Goal: Task Accomplishment & Management: Complete application form

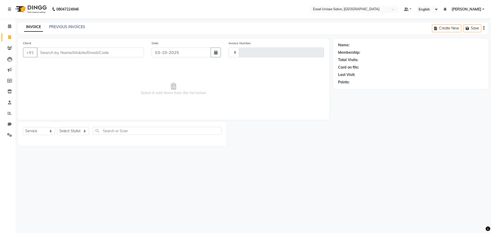
select select "service"
select select "8639"
type input "1834"
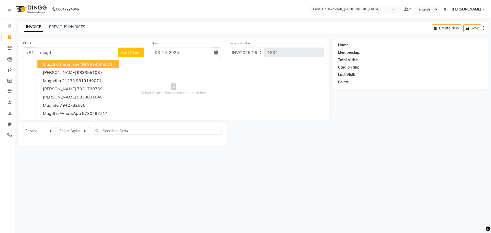
type input "mugda"
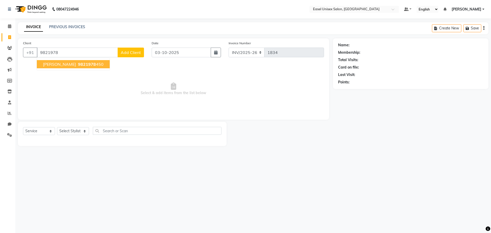
click at [78, 63] on span "9821978" at bounding box center [87, 64] width 18 height 5
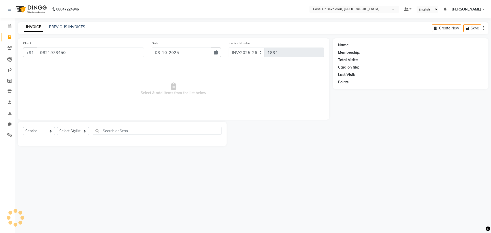
type input "9821978450"
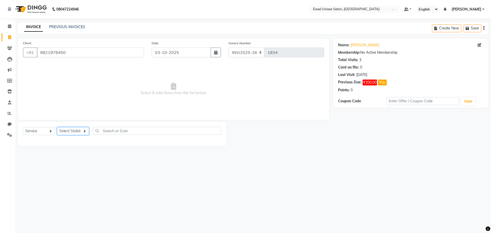
click at [84, 132] on select "Select Stylist admin ALI Ayesha jiya Lakhan Pratiksha Priyanka Rajshree Rohit S…" at bounding box center [73, 131] width 32 height 8
select select "83237"
click at [57, 127] on select "Select Stylist admin ALI Ayesha jiya Lakhan Pratiksha Priyanka Rajshree Rohit S…" at bounding box center [73, 131] width 32 height 8
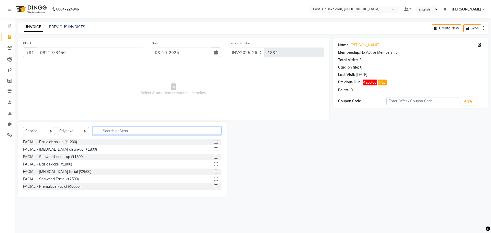
click at [131, 130] on input "text" at bounding box center [157, 131] width 129 height 8
type input "wax"
click at [214, 143] on label at bounding box center [216, 142] width 4 height 4
click at [214, 143] on input "checkbox" at bounding box center [215, 142] width 3 height 3
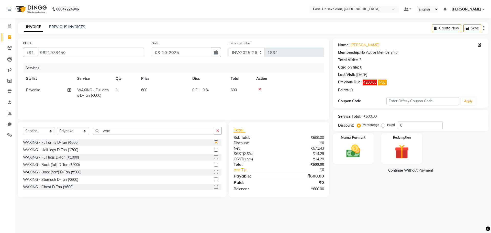
checkbox input "false"
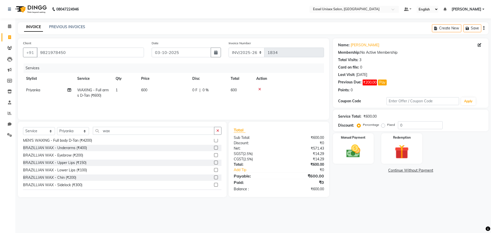
scroll to position [102, 0]
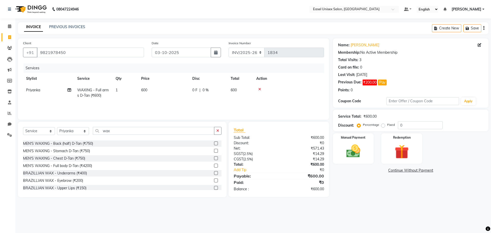
click at [214, 173] on label at bounding box center [216, 173] width 4 height 4
click at [214, 173] on input "checkbox" at bounding box center [215, 173] width 3 height 3
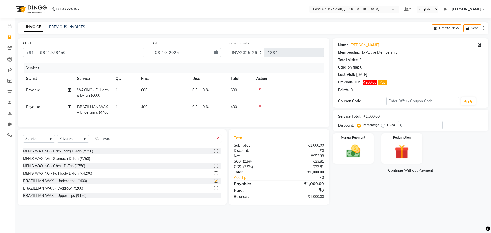
checkbox input "false"
click at [214, 177] on label at bounding box center [216, 175] width 4 height 4
click at [214, 177] on input "checkbox" at bounding box center [215, 175] width 3 height 3
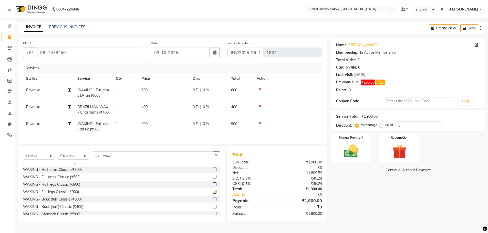
checkbox input "false"
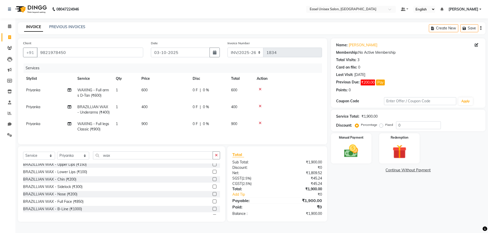
scroll to position [154, 0]
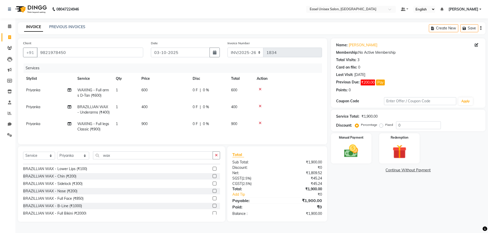
click at [212, 200] on label at bounding box center [214, 199] width 4 height 4
click at [212, 200] on input "checkbox" at bounding box center [213, 198] width 3 height 3
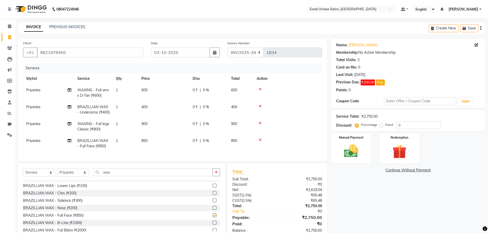
checkbox input "false"
click at [158, 146] on td "850" at bounding box center [163, 143] width 51 height 17
select select "83237"
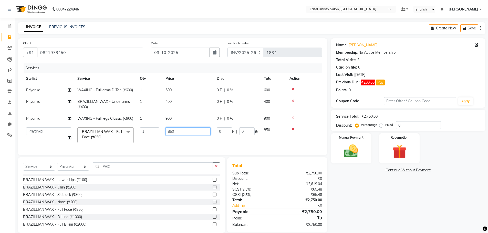
click at [188, 131] on input "850" at bounding box center [187, 131] width 45 height 8
type input "8"
type input "700"
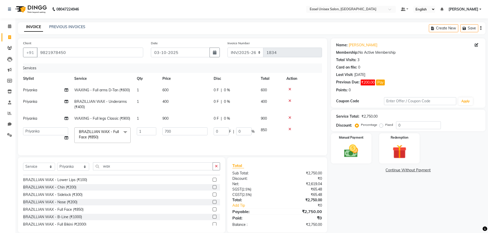
click at [234, 143] on tr "admin ALI Ayesha jiya Lakhan Pratiksha Priyanka Rajshree Rohit Sunita BRAZILLIA…" at bounding box center [169, 135] width 299 height 22
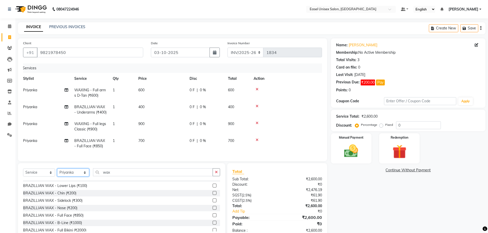
drag, startPoint x: 78, startPoint y: 181, endPoint x: 80, endPoint y: 179, distance: 2.9
click at [78, 177] on select "Select Stylist admin ALI Ayesha jiya Lakhan Pratiksha Priyanka Rajshree Rohit S…" at bounding box center [73, 173] width 32 height 8
select select "92569"
click at [57, 177] on select "Select Stylist admin ALI Ayesha jiya Lakhan Pratiksha Priyanka Rajshree Rohit S…" at bounding box center [73, 173] width 32 height 8
click at [206, 90] on div "0 F | 0 %" at bounding box center [205, 90] width 32 height 5
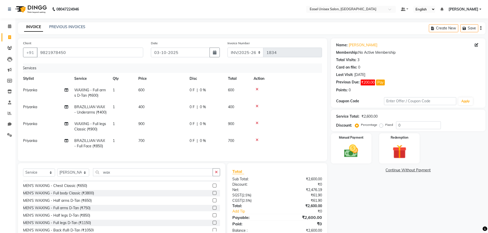
select select "83237"
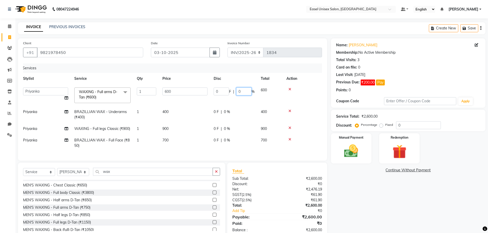
click at [241, 90] on input "0" at bounding box center [243, 92] width 15 height 8
type input "15"
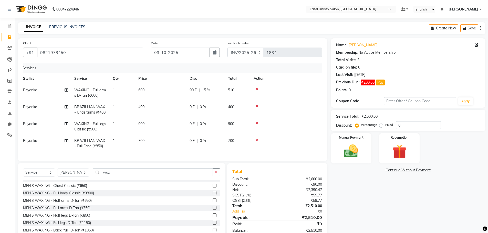
click at [240, 112] on tr "Priyanka BRAZILLIAN WAX - Underarms (₹400) 1 400 0 F | 0 % 400" at bounding box center [169, 109] width 299 height 17
click at [202, 108] on span "0 %" at bounding box center [203, 106] width 6 height 5
select select "83237"
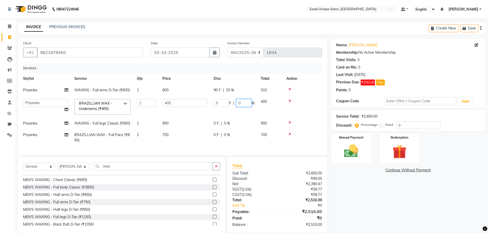
click at [247, 102] on input "0" at bounding box center [243, 103] width 15 height 8
type input "15"
click at [248, 124] on tr "Priyanka WAXING - Full legs Classic (₹900) 1 900 0 F | 0 % 900" at bounding box center [169, 124] width 299 height 12
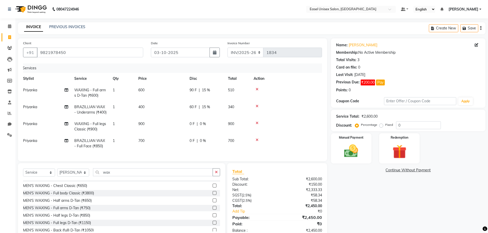
click at [207, 127] on div "0 F | 0 %" at bounding box center [205, 123] width 32 height 5
select select "83237"
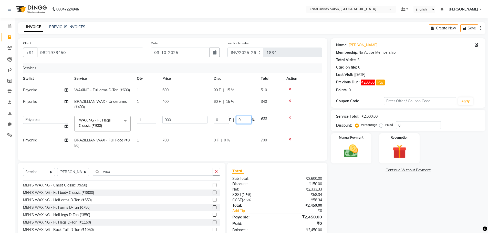
click at [246, 119] on input "0" at bounding box center [243, 120] width 15 height 8
type input "15"
click at [234, 142] on tr "Priyanka BRAZILLIAN WAX - Full Face (₹850) 1 700 0 F | 0 % 700" at bounding box center [169, 143] width 299 height 17
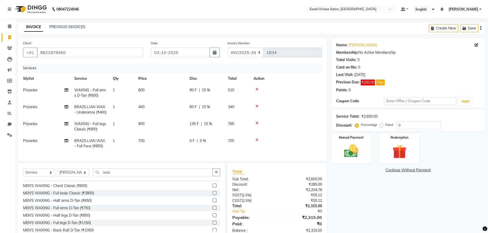
click at [207, 144] on div "0 F | 0 %" at bounding box center [205, 140] width 32 height 5
select select "83237"
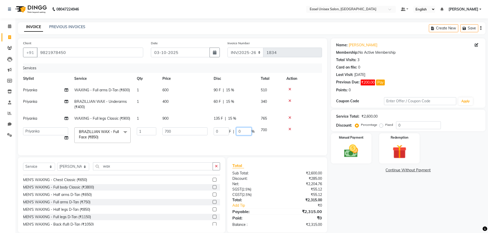
click at [244, 130] on input "0" at bounding box center [243, 131] width 15 height 8
type input "15"
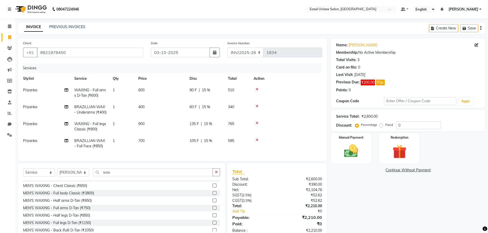
click at [283, 146] on div "Services Stylist Service Qty Price Disc Total Action Priyanka WAXING - Full arm…" at bounding box center [172, 109] width 299 height 93
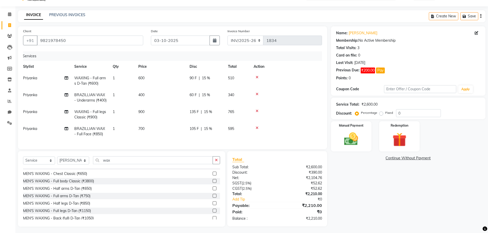
scroll to position [23, 0]
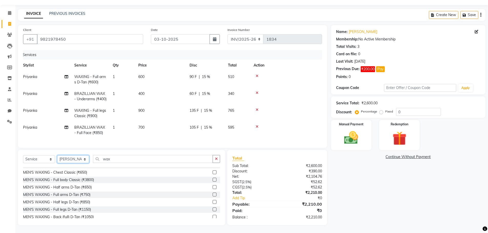
click at [79, 159] on select "Select Stylist admin ALI Ayesha jiya Lakhan Pratiksha Priyanka Rajshree Rohit S…" at bounding box center [73, 159] width 32 height 8
click at [57, 155] on select "Select Stylist admin ALI Ayesha jiya Lakhan Pratiksha Priyanka Rajshree Rohit S…" at bounding box center [73, 159] width 32 height 8
click at [150, 159] on input "wax" at bounding box center [153, 159] width 120 height 8
type input "w"
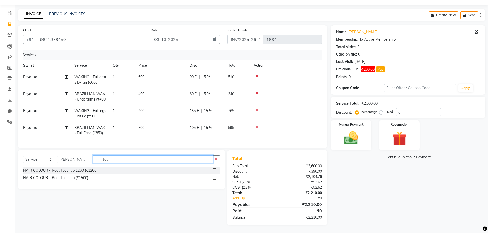
scroll to position [22, 0]
type input "tou"
click at [213, 171] on label at bounding box center [214, 170] width 4 height 4
click at [213, 171] on input "checkbox" at bounding box center [213, 170] width 3 height 3
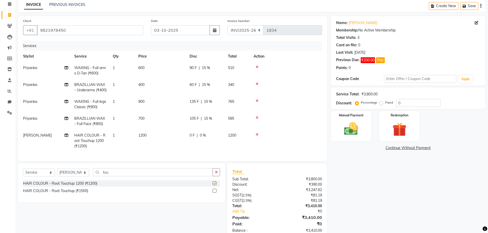
checkbox input "false"
click at [206, 138] on div "0 F | 0 %" at bounding box center [205, 135] width 32 height 5
select select "92569"
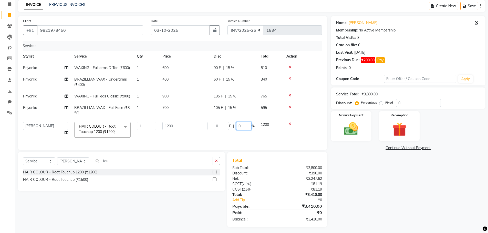
click at [241, 125] on input "0" at bounding box center [243, 126] width 15 height 8
type input "15"
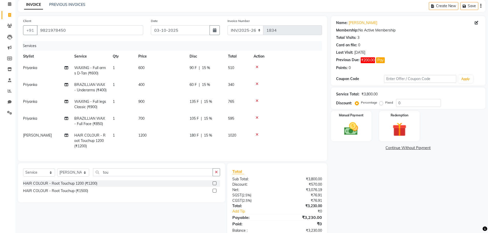
click at [272, 136] on tr "Lakhan HAIR COLOUR - Root Touchup 1200 (₹1200) 1 1200 180 F | 15 % 1020" at bounding box center [169, 141] width 299 height 22
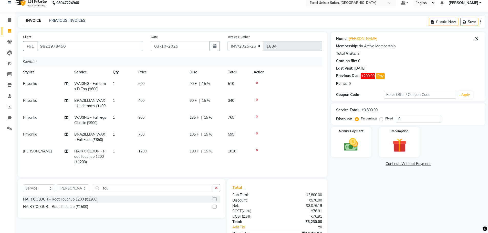
scroll to position [0, 0]
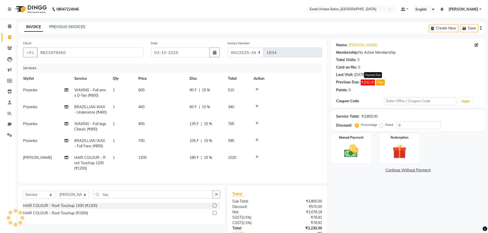
click at [380, 82] on button "Pay" at bounding box center [380, 83] width 9 height 6
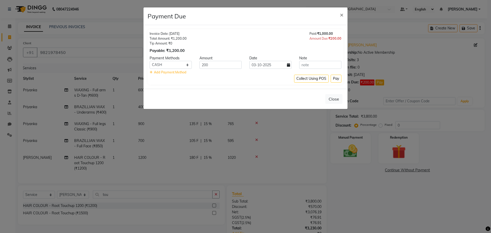
click at [182, 35] on div "Invoice Date: 17-05-2025" at bounding box center [168, 33] width 37 height 5
click at [340, 16] on button "×" at bounding box center [342, 14] width 12 height 14
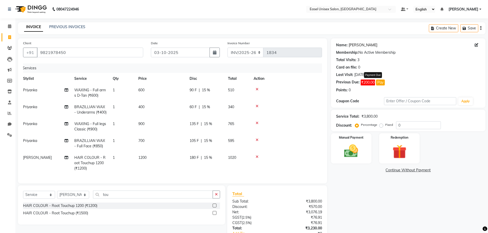
click at [355, 44] on link "Mukta" at bounding box center [362, 44] width 29 height 5
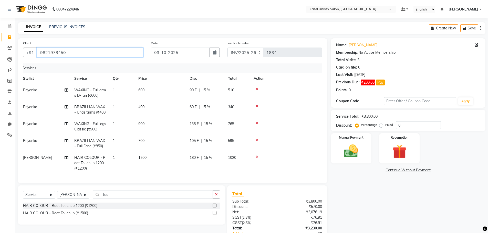
click at [96, 50] on input "9821978450" at bounding box center [90, 53] width 106 height 10
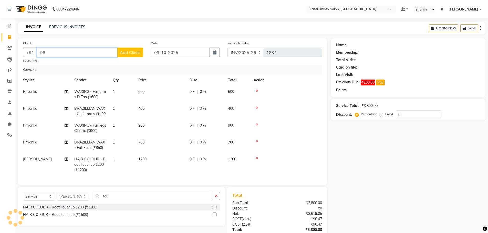
type input "9"
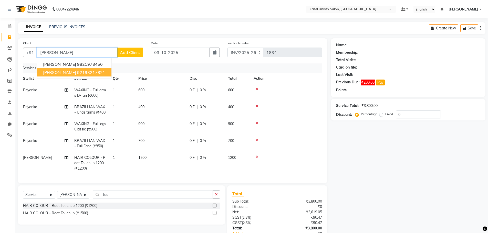
click at [82, 73] on ngb-highlight "92198217821" at bounding box center [91, 72] width 28 height 5
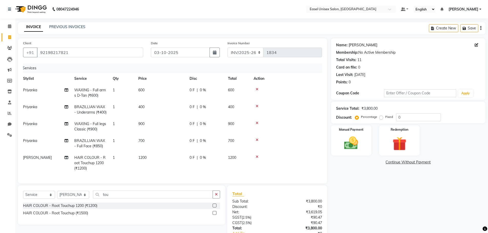
click at [352, 45] on link "Mukta Fartade" at bounding box center [362, 44] width 29 height 5
click at [127, 51] on input "92198217821" at bounding box center [90, 53] width 106 height 10
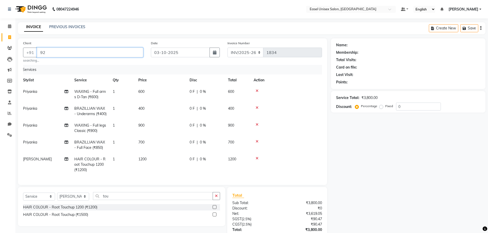
type input "9"
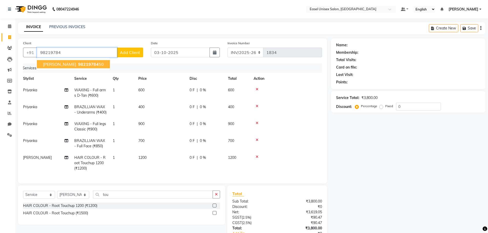
click at [55, 67] on button "mukta 98219784 50" at bounding box center [73, 64] width 73 height 8
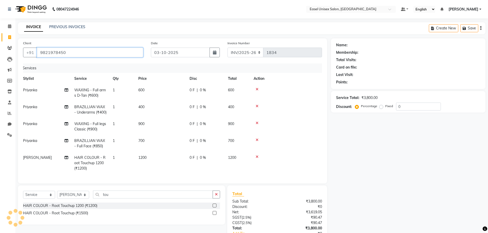
type input "9821978450"
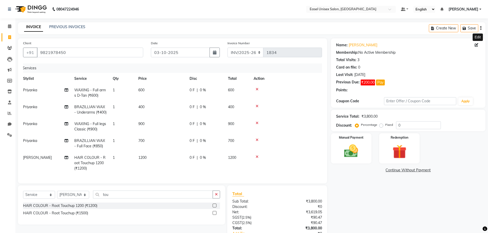
click at [476, 46] on icon at bounding box center [476, 45] width 4 height 4
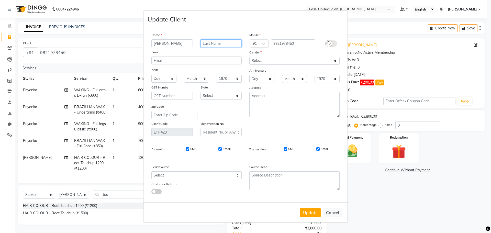
click at [225, 46] on input "text" at bounding box center [221, 43] width 41 height 8
type input "phadtare"
click at [283, 57] on div "Mobile Country Code × 91 9821978450 Gender Select Male Female Other Prefer Not …" at bounding box center [295, 84] width 98 height 104
click at [284, 58] on select "Select Male Female Other Prefer Not To Say" at bounding box center [295, 61] width 90 height 8
select select "female"
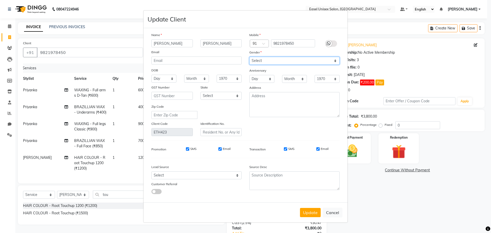
click at [250, 57] on select "Select Male Female Other Prefer Not To Say" at bounding box center [295, 61] width 90 height 8
click at [230, 40] on input "phadtare" at bounding box center [221, 43] width 41 height 8
type input "phadtare p"
click at [316, 212] on button "Update" at bounding box center [310, 212] width 21 height 9
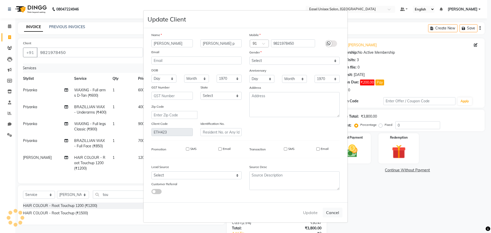
select select
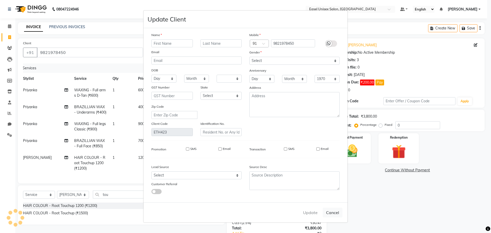
select select
checkbox input "false"
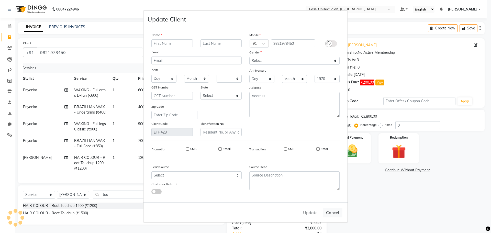
checkbox input "false"
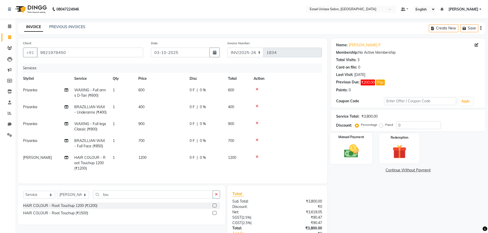
click at [359, 149] on img at bounding box center [351, 151] width 24 height 17
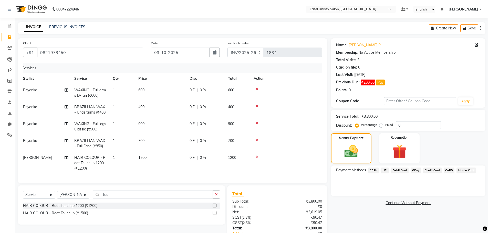
click at [384, 172] on span "UPI" at bounding box center [385, 171] width 8 height 6
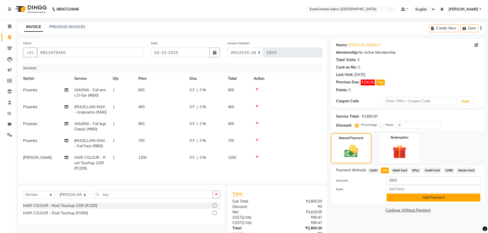
click at [436, 195] on button "Add Payment" at bounding box center [433, 198] width 94 height 8
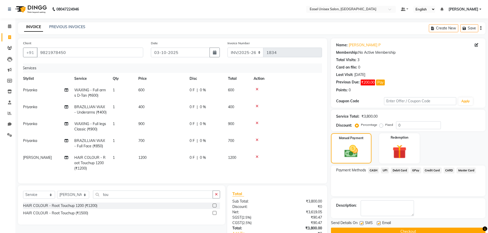
click at [207, 91] on div "0 F | 0 %" at bounding box center [205, 90] width 32 height 5
select select "83237"
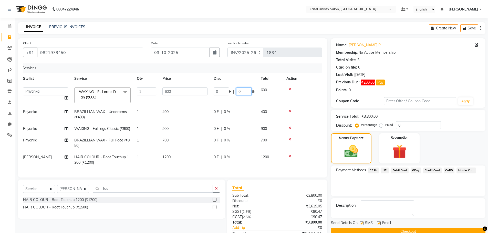
click at [244, 91] on input "0" at bounding box center [243, 92] width 15 height 8
type input "15"
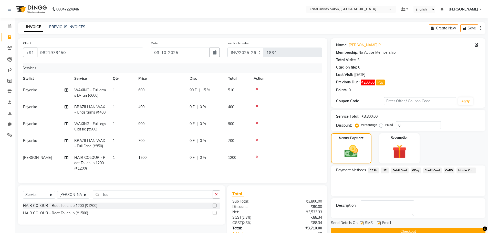
click at [236, 114] on tr "Priyanka BRAZILLIAN WAX - Underarms (₹400) 1 400 0 F | 0 % 400" at bounding box center [169, 109] width 299 height 17
click at [202, 106] on span "0 %" at bounding box center [203, 106] width 6 height 5
select select "83237"
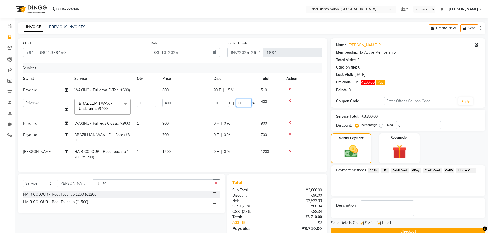
click at [249, 105] on input "0" at bounding box center [243, 103] width 15 height 8
type input "15"
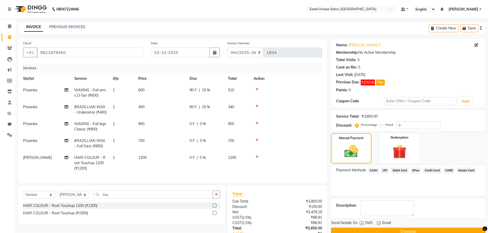
click at [233, 122] on tbody "Priyanka WAXING - Full arms D-Tan (₹600) 1 600 90 F | 15 % 510 Priyanka BRAZILL…" at bounding box center [169, 129] width 299 height 90
drag, startPoint x: 210, startPoint y: 131, endPoint x: 211, endPoint y: 128, distance: 3.0
click at [211, 127] on div "0 F | 0 %" at bounding box center [205, 123] width 32 height 5
select select "83237"
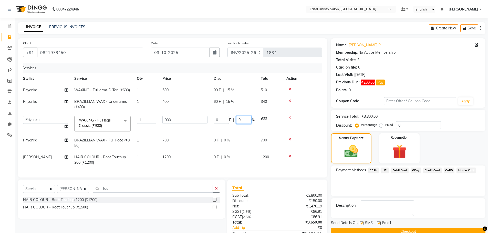
click at [243, 119] on input "0" at bounding box center [243, 120] width 15 height 8
type input "15"
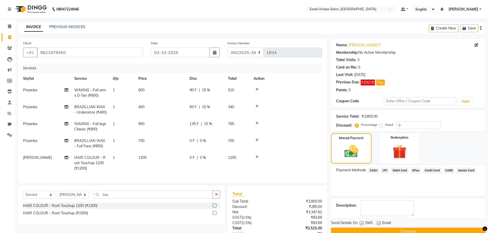
click at [239, 144] on tr "Priyanka BRAZILLIAN WAX - Full Face (₹850) 1 700 0 F | 0 % 700" at bounding box center [169, 143] width 299 height 17
click at [209, 144] on div "0 F | 0 %" at bounding box center [205, 140] width 32 height 5
select select "83237"
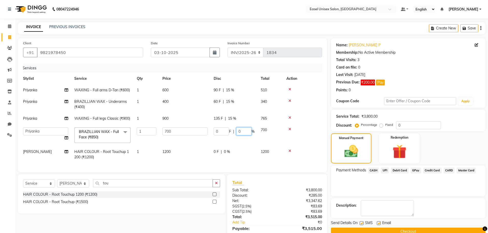
click at [240, 131] on input "0" at bounding box center [243, 131] width 15 height 8
type input "15"
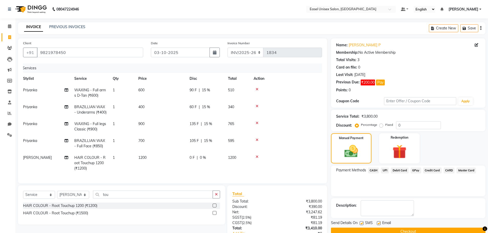
click at [232, 151] on tbody "Priyanka WAXING - Full arms D-Tan (₹600) 1 600 90 F | 15 % 510 Priyanka BRAZILL…" at bounding box center [169, 129] width 299 height 90
click at [210, 160] on div "0 F | 0 %" at bounding box center [205, 157] width 32 height 5
select select "92569"
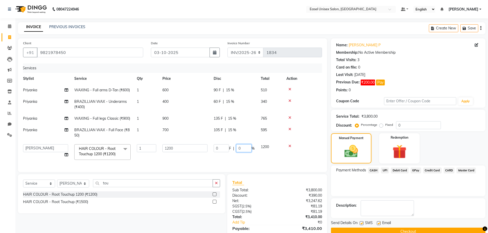
click at [250, 147] on input "0" at bounding box center [243, 148] width 15 height 8
type input "15"
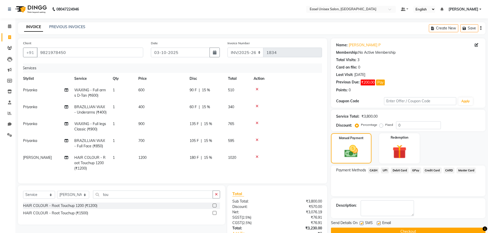
click at [287, 158] on td at bounding box center [284, 163] width 68 height 22
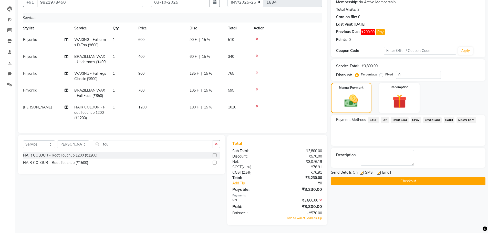
scroll to position [60, 0]
click at [320, 200] on icon at bounding box center [320, 201] width 3 height 4
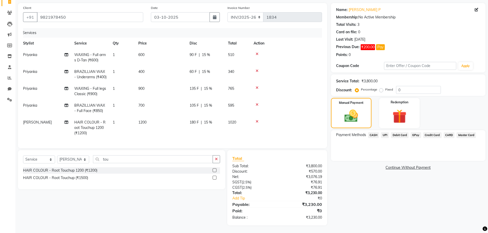
click at [387, 132] on span "UPI" at bounding box center [385, 135] width 8 height 6
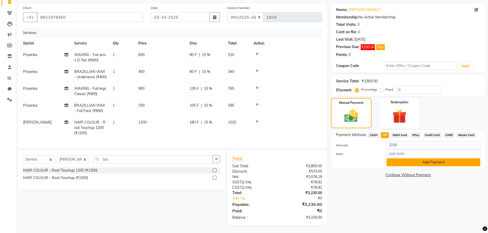
click at [427, 158] on button "Add Payment" at bounding box center [433, 162] width 94 height 8
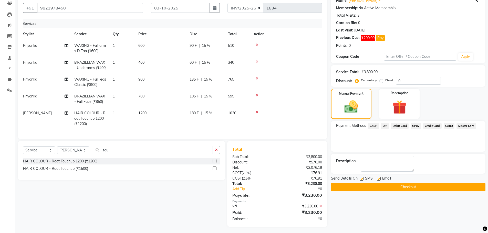
click at [418, 187] on button "Checkout" at bounding box center [408, 187] width 154 height 8
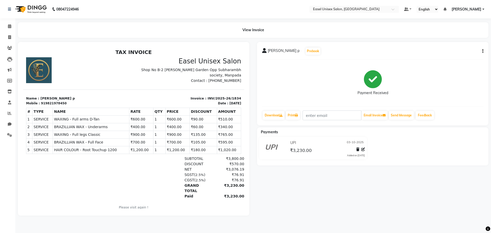
click at [481, 51] on button "button" at bounding box center [482, 51] width 3 height 5
click at [464, 58] on div "Edit Invoice" at bounding box center [457, 58] width 35 height 6
select select "service"
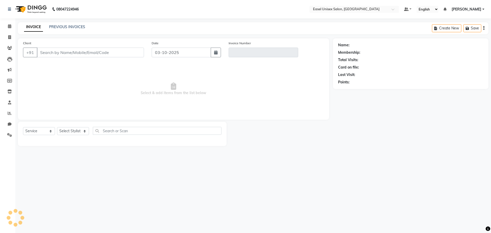
type input "9821978450"
type input "INV/2025-26/1834"
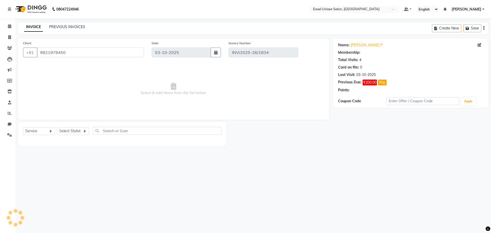
select select "select"
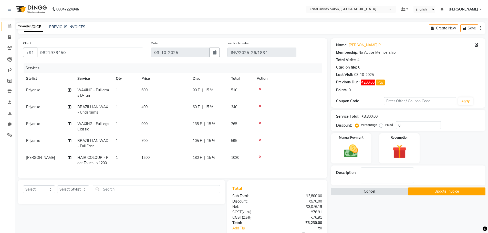
click at [11, 27] on icon at bounding box center [9, 26] width 3 height 4
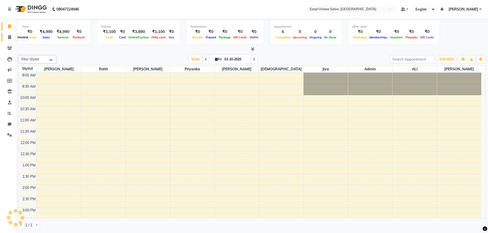
click at [9, 37] on icon at bounding box center [9, 37] width 3 height 4
select select "service"
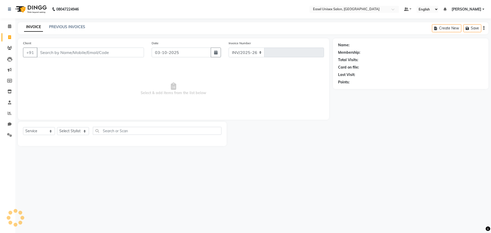
select select "8639"
type input "1835"
click at [67, 25] on link "PREVIOUS INVOICES" at bounding box center [67, 27] width 36 height 5
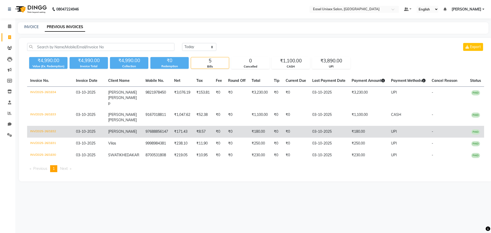
click at [231, 128] on td "₹0" at bounding box center [237, 132] width 24 height 12
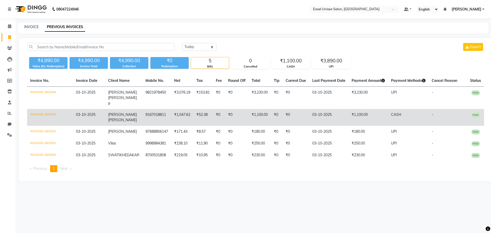
drag, startPoint x: 301, startPoint y: 103, endPoint x: 299, endPoint y: 106, distance: 3.8
click at [300, 104] on tbody "INV/2025-26/1834 03-10-2025 mukta phadtare p 9821978450 ₹3,076.19 ₹153.81 ₹0 ₹0…" at bounding box center [255, 124] width 457 height 75
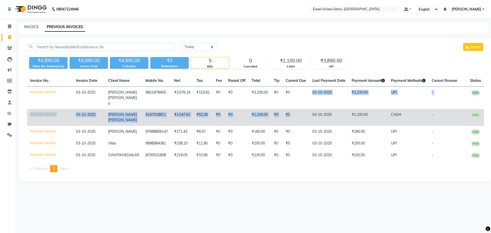
click at [297, 112] on td "₹0" at bounding box center [296, 117] width 27 height 17
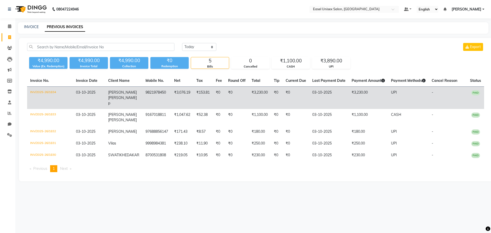
click at [237, 94] on td "₹0" at bounding box center [237, 98] width 24 height 23
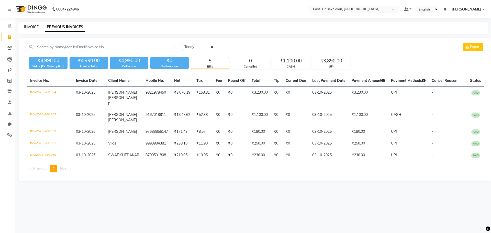
click at [27, 27] on link "INVOICE" at bounding box center [31, 27] width 15 height 5
select select "service"
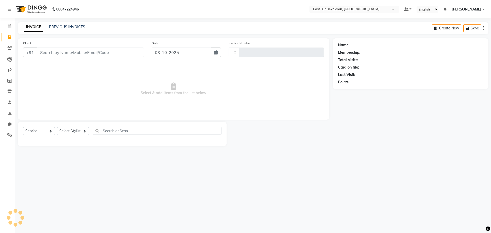
type input "1835"
select select "8639"
type input "9987560038"
click at [128, 53] on span "Add Client" at bounding box center [131, 52] width 20 height 5
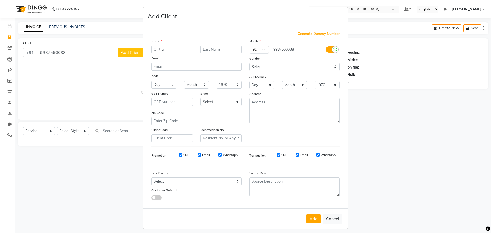
type input "Chitra"
click at [227, 48] on input "text" at bounding box center [221, 50] width 41 height 8
type input "Kobre"
click at [300, 68] on select "Select Male Female Other Prefer Not To Say" at bounding box center [295, 67] width 90 height 8
select select "female"
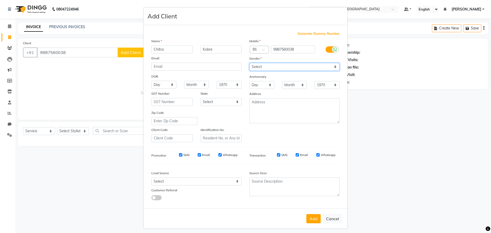
click at [250, 63] on select "Select Male Female Other Prefer Not To Say" at bounding box center [295, 67] width 90 height 8
click at [312, 218] on button "Add" at bounding box center [314, 218] width 14 height 9
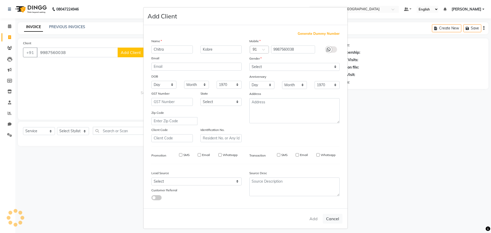
select select
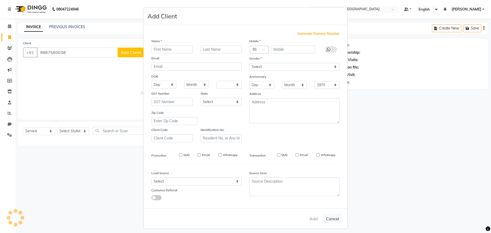
select select
checkbox input "false"
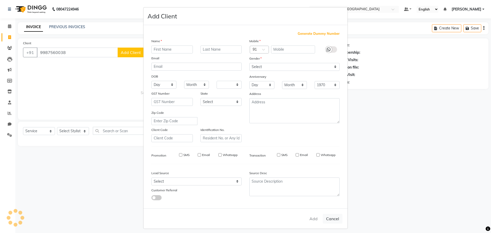
checkbox input "false"
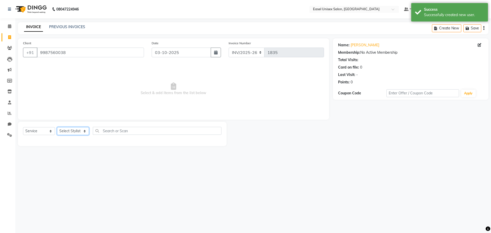
drag, startPoint x: 75, startPoint y: 129, endPoint x: 74, endPoint y: 134, distance: 4.9
click at [75, 132] on select "Select Stylist admin ALI Ayesha jiya Lakhan Pratiksha Priyanka Rajshree Rohit S…" at bounding box center [73, 131] width 32 height 8
select select "82876"
click at [57, 127] on select "Select Stylist admin ALI Ayesha jiya Lakhan Pratiksha Priyanka Rajshree Rohit S…" at bounding box center [73, 131] width 32 height 8
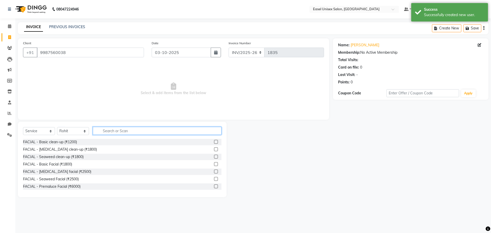
click at [172, 132] on input "text" at bounding box center [157, 131] width 129 height 8
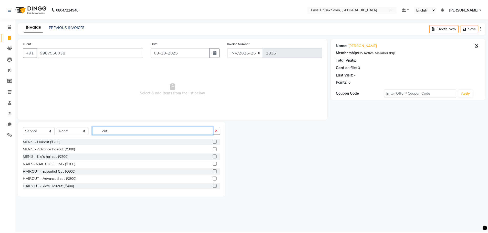
scroll to position [16, 0]
type input "cut"
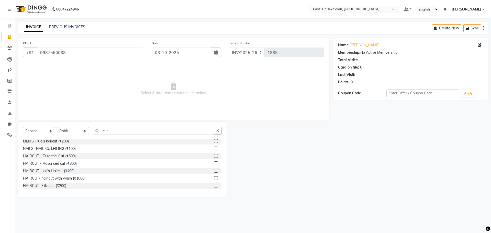
click at [214, 164] on label at bounding box center [216, 163] width 4 height 4
click at [214, 164] on input "checkbox" at bounding box center [215, 163] width 3 height 3
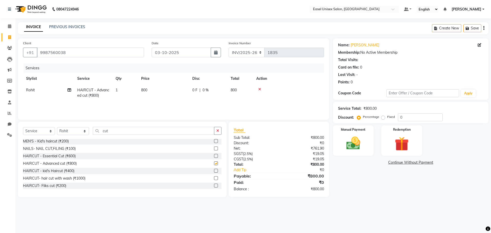
checkbox input "false"
click at [357, 146] on img at bounding box center [354, 143] width 24 height 17
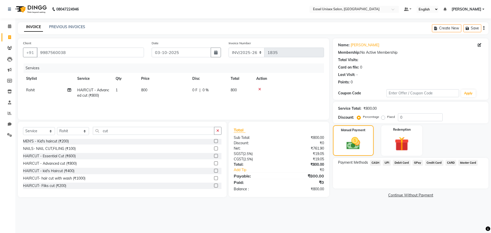
click at [388, 162] on span "UPI" at bounding box center [387, 163] width 8 height 6
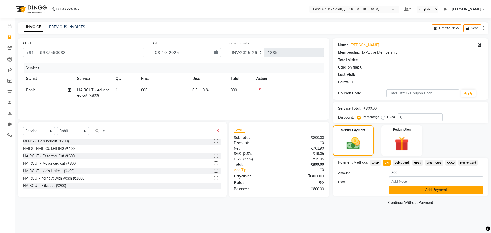
click at [420, 190] on button "Add Payment" at bounding box center [436, 190] width 94 height 8
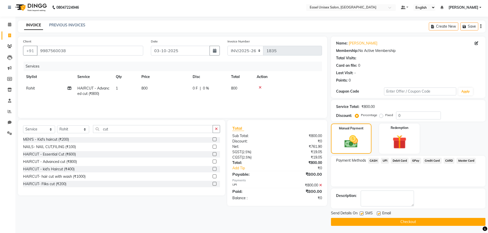
scroll to position [2, 0]
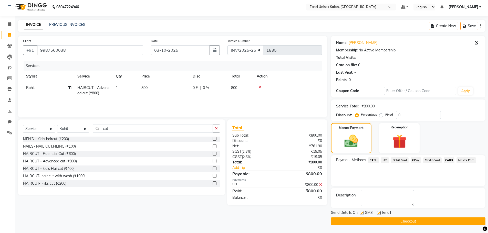
click at [403, 220] on button "Checkout" at bounding box center [408, 222] width 154 height 8
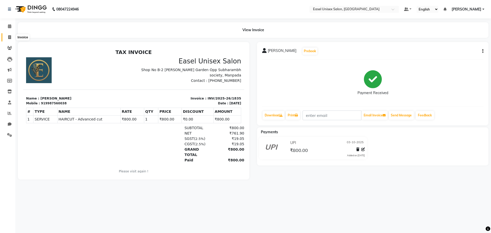
click at [11, 38] on span at bounding box center [9, 38] width 9 height 6
select select "service"
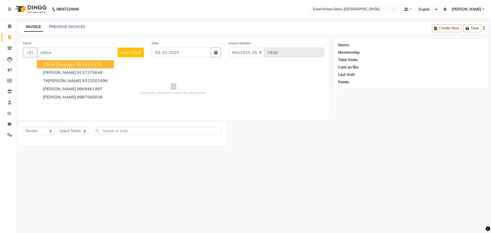
click at [97, 66] on ngb-highlight "9833815236" at bounding box center [89, 64] width 26 height 5
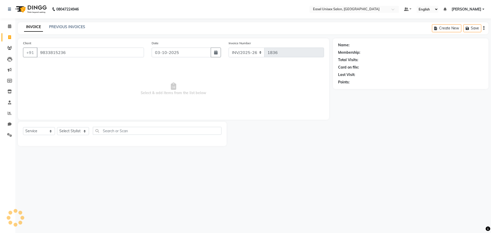
type input "9833815236"
select select "1: Object"
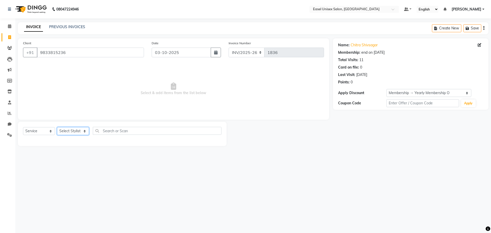
click at [80, 132] on select "Select Stylist admin ALI Ayesha jiya Lakhan Pratiksha Priyanka Rajshree Rohit S…" at bounding box center [73, 131] width 32 height 8
select select "82875"
click at [57, 127] on select "Select Stylist admin ALI Ayesha jiya Lakhan Pratiksha Priyanka Rajshree Rohit S…" at bounding box center [73, 131] width 32 height 8
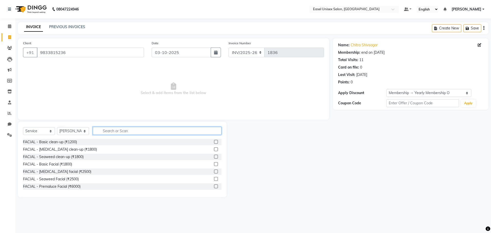
click at [159, 128] on input "text" at bounding box center [157, 131] width 129 height 8
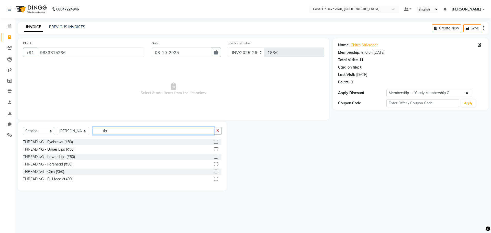
type input "thr"
click at [215, 142] on label at bounding box center [216, 142] width 4 height 4
click at [215, 142] on input "checkbox" at bounding box center [215, 141] width 3 height 3
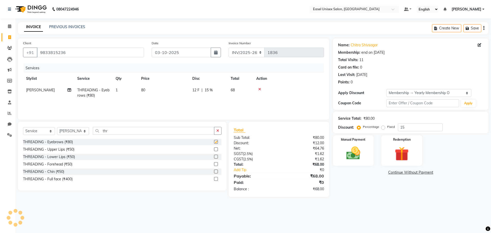
checkbox input "false"
click at [216, 150] on label at bounding box center [216, 149] width 4 height 4
click at [216, 150] on input "checkbox" at bounding box center [215, 149] width 3 height 3
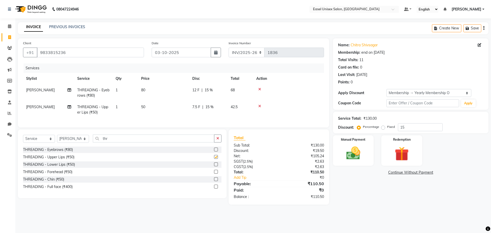
checkbox input "false"
click at [348, 155] on img at bounding box center [354, 153] width 24 height 17
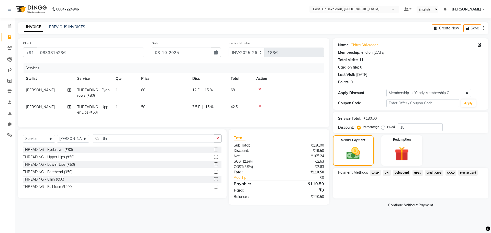
click at [388, 172] on span "UPI" at bounding box center [387, 173] width 8 height 6
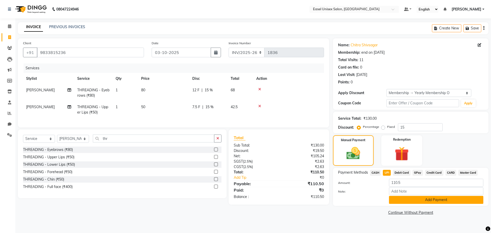
click at [400, 200] on button "Add Payment" at bounding box center [436, 200] width 94 height 8
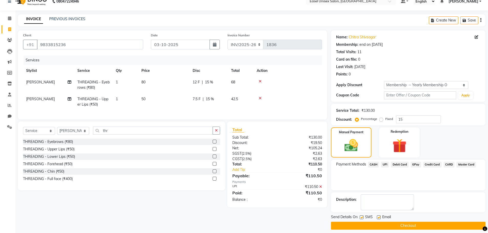
scroll to position [12, 0]
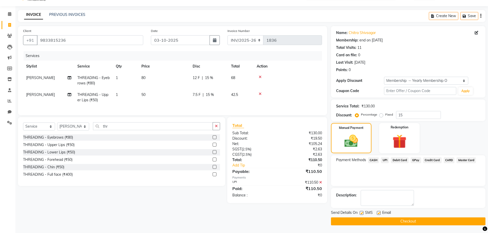
click at [395, 218] on button "Checkout" at bounding box center [408, 222] width 154 height 8
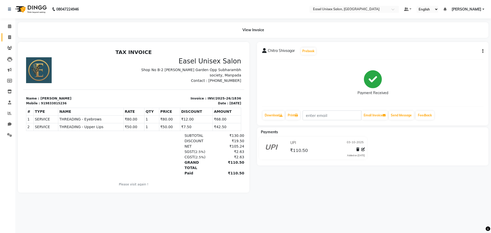
click at [9, 38] on icon at bounding box center [9, 37] width 3 height 4
select select "service"
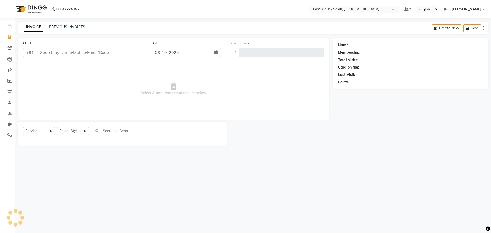
type input "1837"
select select "8639"
click at [79, 28] on link "PREVIOUS INVOICES" at bounding box center [67, 27] width 36 height 5
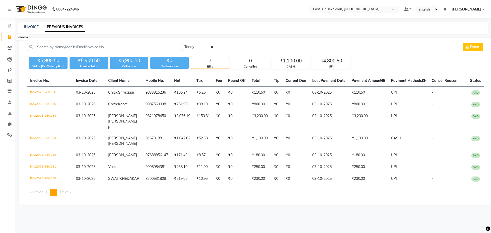
click at [12, 37] on span at bounding box center [9, 38] width 9 height 6
select select "service"
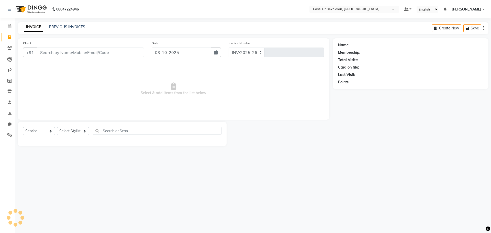
select select "8639"
type input "1837"
type input "9820314801"
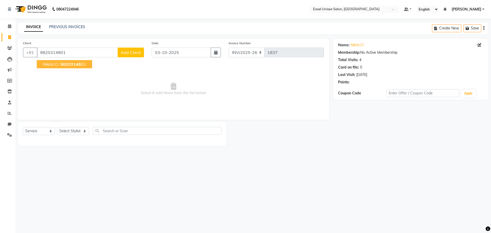
click at [60, 64] on ngb-highlight "98203148 01" at bounding box center [72, 64] width 27 height 5
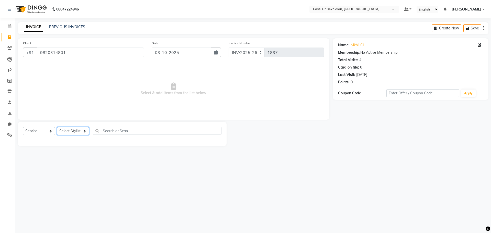
click at [85, 129] on select "Select Stylist admin ALI Ayesha jiya Lakhan Pratiksha Priyanka Rajshree Rohit S…" at bounding box center [73, 131] width 32 height 8
select select "82876"
click at [57, 127] on select "Select Stylist admin ALI Ayesha jiya Lakhan Pratiksha Priyanka Rajshree Rohit S…" at bounding box center [73, 131] width 32 height 8
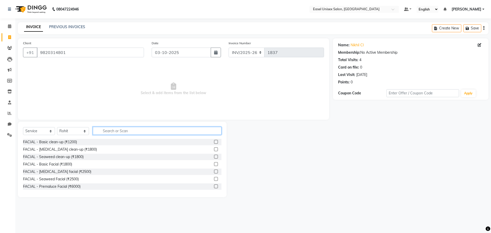
click at [120, 131] on input "text" at bounding box center [157, 131] width 129 height 8
type input "hair"
click at [214, 140] on label at bounding box center [216, 142] width 4 height 4
click at [214, 140] on input "checkbox" at bounding box center [215, 141] width 3 height 3
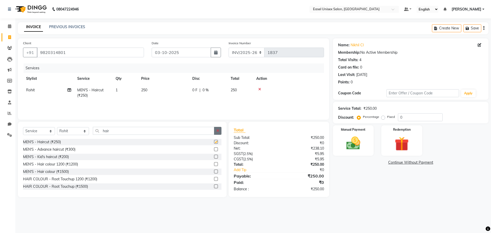
checkbox input "false"
click at [219, 130] on icon "button" at bounding box center [218, 131] width 3 height 4
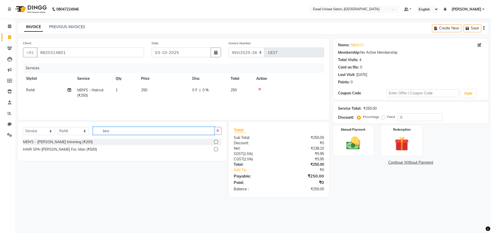
type input "bea"
click at [217, 142] on label at bounding box center [216, 142] width 4 height 4
click at [217, 142] on input "checkbox" at bounding box center [215, 141] width 3 height 3
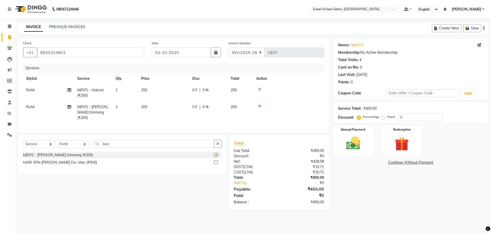
checkbox input "false"
click at [356, 136] on img at bounding box center [354, 143] width 24 height 17
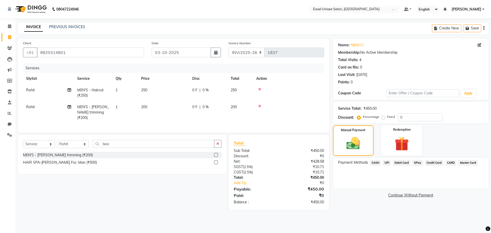
click at [387, 162] on span "UPI" at bounding box center [387, 163] width 8 height 6
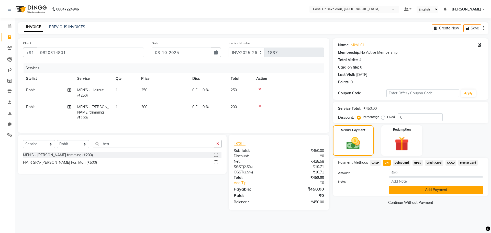
click at [405, 191] on button "Add Payment" at bounding box center [436, 190] width 94 height 8
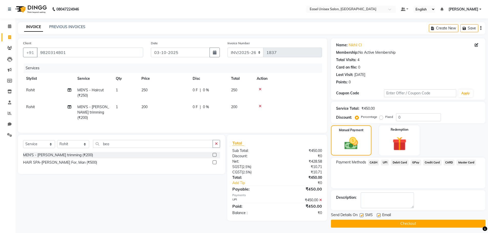
click at [405, 221] on button "Checkout" at bounding box center [408, 224] width 154 height 8
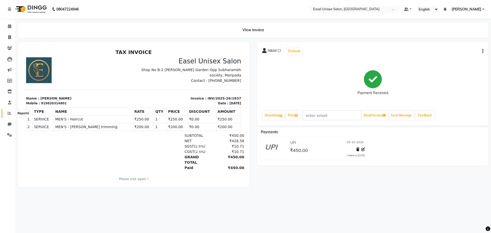
click at [8, 113] on icon at bounding box center [10, 113] width 4 height 4
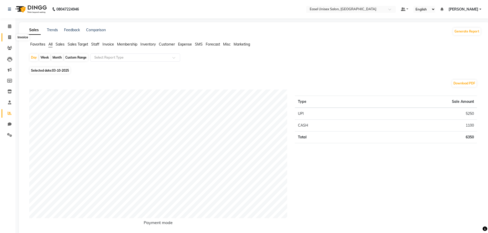
click at [8, 37] on icon at bounding box center [9, 37] width 3 height 4
select select "service"
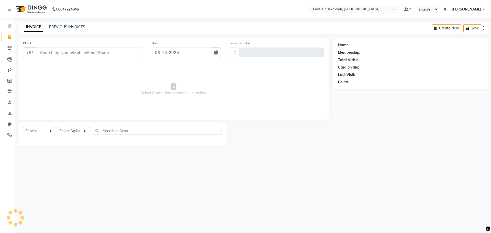
type input "1838"
select select "8639"
click at [109, 54] on input "Client" at bounding box center [90, 53] width 107 height 10
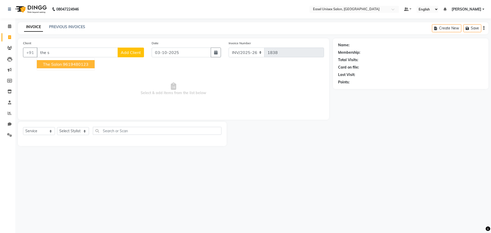
click at [73, 64] on ngb-highlight "9619480123" at bounding box center [76, 64] width 26 height 5
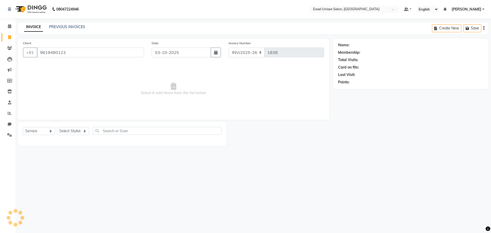
type input "9619480123"
click at [80, 131] on select "Select Stylist admin ALI Ayesha jiya Lakhan Pratiksha Priyanka Rajshree Rohit S…" at bounding box center [73, 131] width 32 height 8
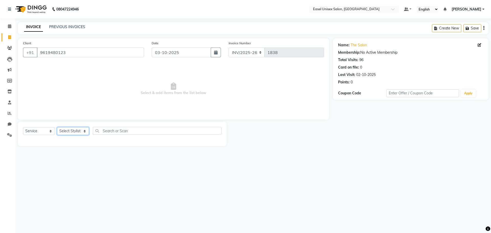
select select "83238"
click at [57, 127] on select "Select Stylist admin ALI Ayesha jiya Lakhan Pratiksha Priyanka Rajshree Rohit S…" at bounding box center [73, 131] width 32 height 8
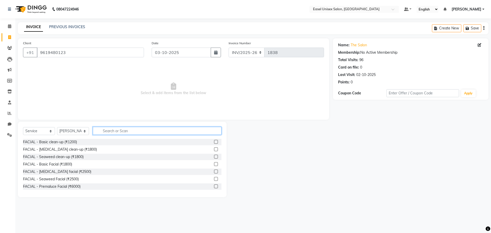
click at [168, 132] on input "text" at bounding box center [157, 131] width 129 height 8
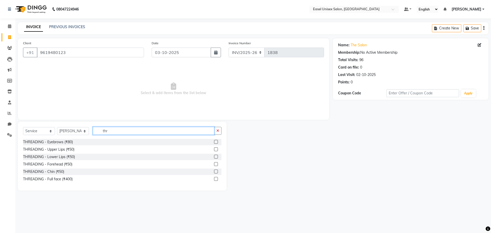
type input "thr"
click at [217, 142] on label at bounding box center [216, 142] width 4 height 4
click at [217, 142] on input "checkbox" at bounding box center [215, 141] width 3 height 3
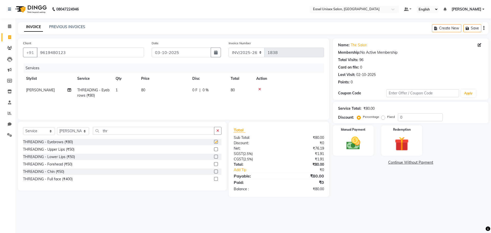
checkbox input "false"
click at [346, 137] on img at bounding box center [354, 143] width 24 height 17
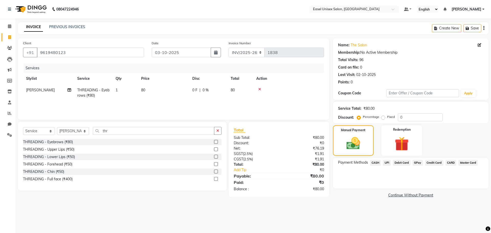
click at [377, 163] on span "CASH" at bounding box center [375, 163] width 11 height 6
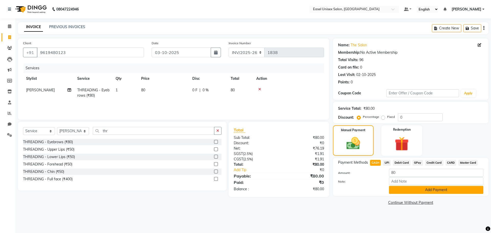
click at [416, 191] on button "Add Payment" at bounding box center [436, 190] width 94 height 8
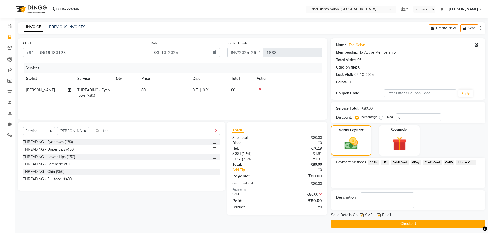
scroll to position [2, 0]
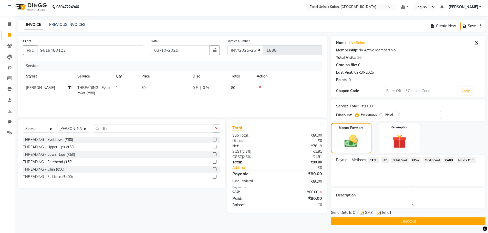
click at [401, 219] on button "Checkout" at bounding box center [408, 222] width 154 height 8
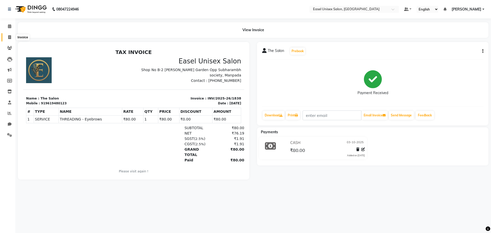
click at [8, 38] on icon at bounding box center [9, 37] width 3 height 4
select select "service"
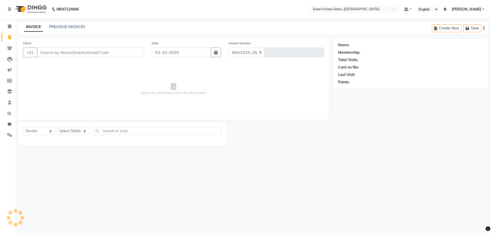
select select "8639"
type input "1839"
click at [72, 130] on select "Select Stylist admin ALI Ayesha jiya Lakhan Pratiksha Priyanka Rajshree Rohit S…" at bounding box center [73, 131] width 32 height 8
click at [57, 127] on select "Select Stylist admin ALI Ayesha jiya Lakhan Pratiksha Priyanka Rajshree Rohit S…" at bounding box center [73, 131] width 32 height 8
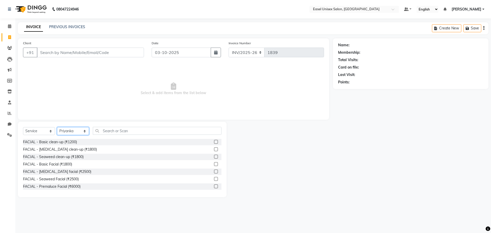
click at [82, 130] on select "Select Stylist admin ALI Ayesha jiya Lakhan Pratiksha Priyanka Rajshree Rohit S…" at bounding box center [73, 131] width 32 height 8
select select "83236"
click at [57, 127] on select "Select Stylist admin ALI Ayesha jiya Lakhan Pratiksha Priyanka Rajshree Rohit S…" at bounding box center [73, 131] width 32 height 8
click at [121, 132] on input "text" at bounding box center [157, 131] width 129 height 8
type input "up"
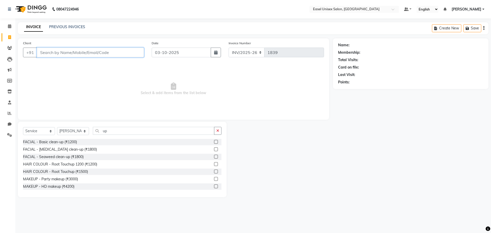
click at [117, 55] on input "Client" at bounding box center [90, 53] width 107 height 10
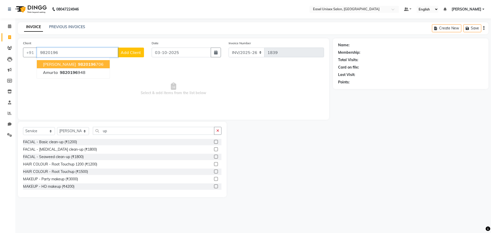
click at [90, 64] on span "9820196" at bounding box center [87, 64] width 18 height 5
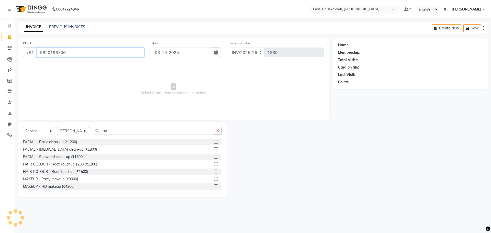
type input "9820196706"
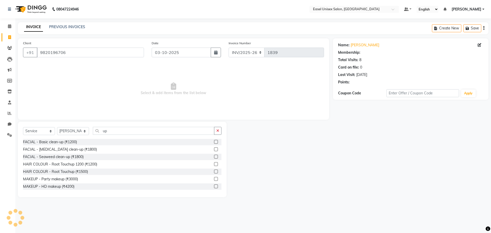
select select "1: Object"
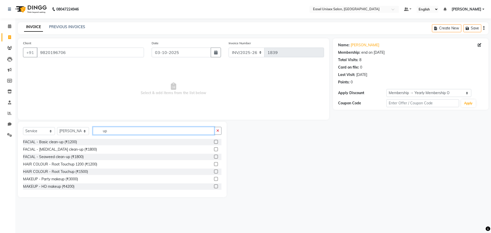
click at [133, 133] on input "up" at bounding box center [154, 131] width 122 height 8
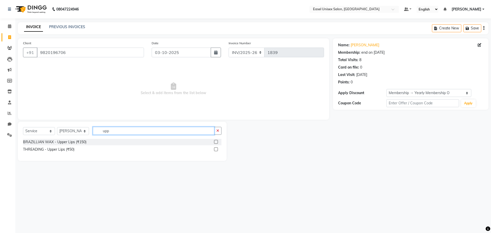
type input "upp"
click at [217, 143] on label at bounding box center [216, 142] width 4 height 4
click at [217, 143] on input "checkbox" at bounding box center [215, 141] width 3 height 3
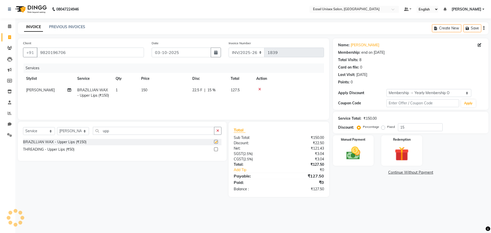
checkbox input "false"
click at [159, 132] on input "upp" at bounding box center [154, 131] width 122 height 8
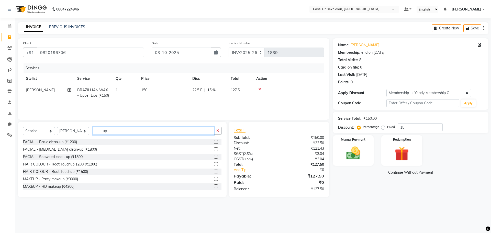
type input "u"
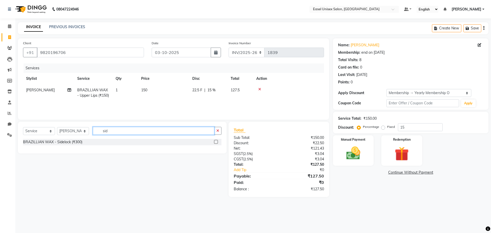
type input "sid"
click at [217, 141] on label at bounding box center [216, 142] width 4 height 4
click at [217, 141] on input "checkbox" at bounding box center [215, 141] width 3 height 3
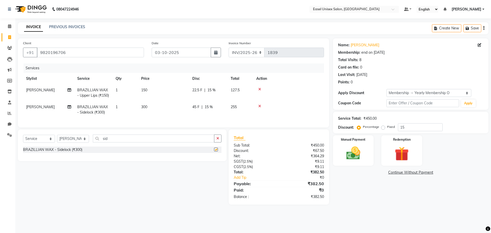
checkbox input "false"
click at [189, 143] on input "sid" at bounding box center [154, 139] width 122 height 8
type input "s"
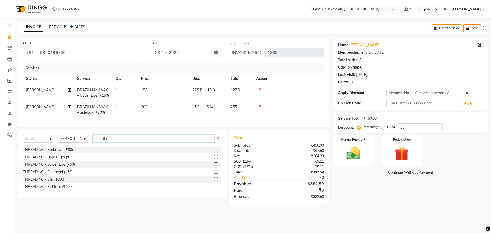
type input "thr"
click at [216, 152] on label at bounding box center [216, 150] width 4 height 4
click at [216, 152] on input "checkbox" at bounding box center [215, 149] width 3 height 3
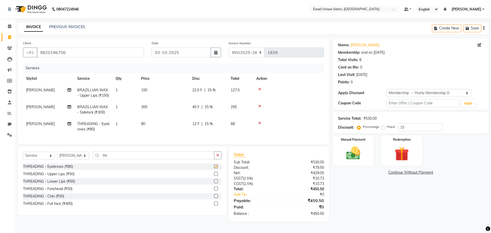
checkbox input "false"
click at [351, 153] on img at bounding box center [354, 153] width 24 height 17
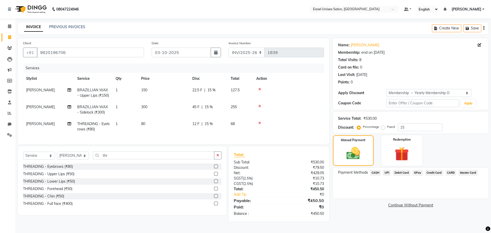
click at [385, 177] on div "Payment Methods CASH UPI Debit Card GPay Credit Card CARD Master Card" at bounding box center [411, 183] width 156 height 31
click at [389, 175] on span "UPI" at bounding box center [387, 173] width 8 height 6
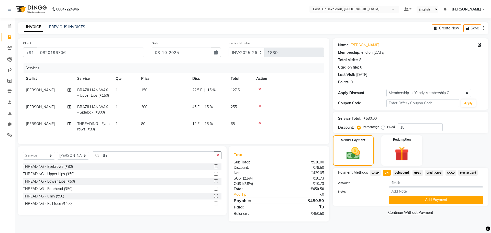
click at [406, 205] on div "Payment Methods CASH UPI Debit Card GPay Credit Card CARD Master Card Amount: 4…" at bounding box center [411, 187] width 156 height 38
click at [409, 201] on button "Add Payment" at bounding box center [436, 200] width 94 height 8
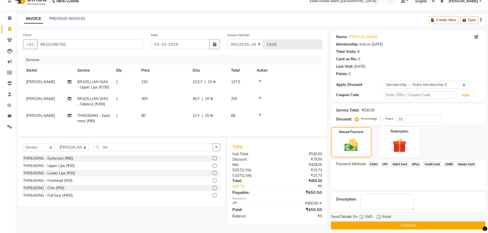
scroll to position [12, 0]
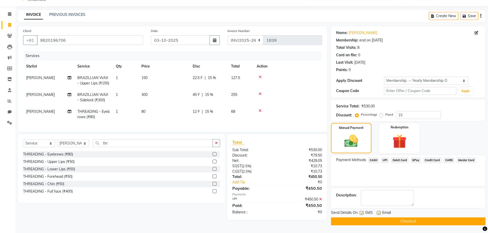
click at [387, 223] on button "Checkout" at bounding box center [408, 222] width 154 height 8
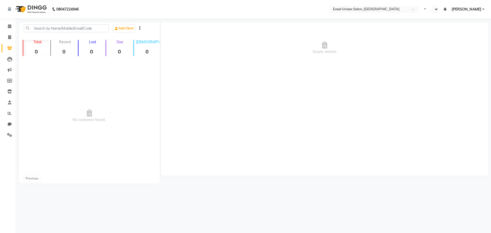
select select "en"
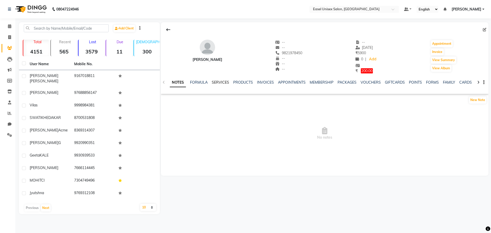
click at [218, 83] on link "SERVICES" at bounding box center [220, 82] width 17 height 5
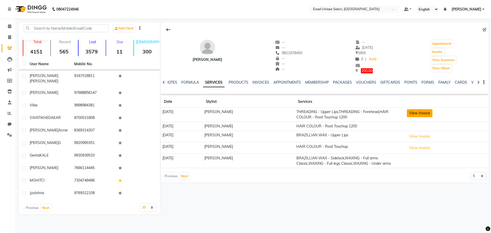
click at [415, 114] on button "View Invoice" at bounding box center [420, 113] width 26 height 8
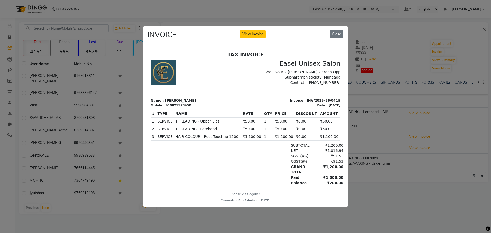
click at [241, 155] on div "SGST ( 9% ) ₹91.53" at bounding box center [277, 155] width 133 height 5
click at [338, 30] on button "Close" at bounding box center [337, 34] width 14 height 8
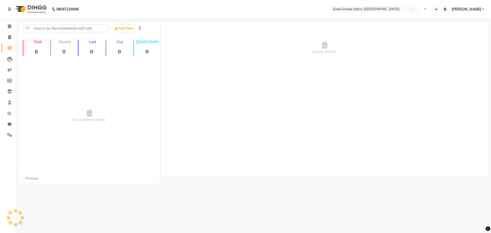
select select "en"
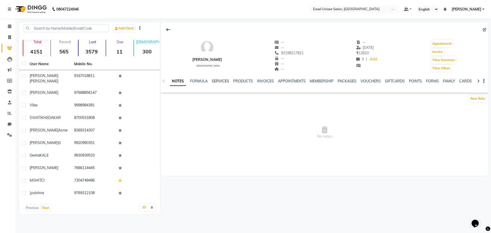
click at [220, 81] on link "SERVICES" at bounding box center [220, 81] width 17 height 5
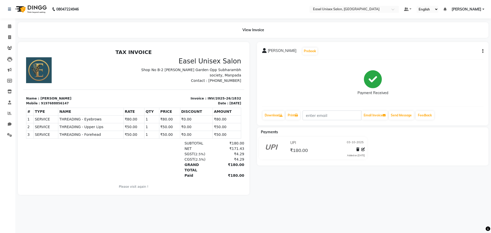
click at [483, 51] on icon "button" at bounding box center [483, 51] width 1 height 0
click at [469, 59] on div "Edit Invoice" at bounding box center [457, 58] width 35 height 6
select select "service"
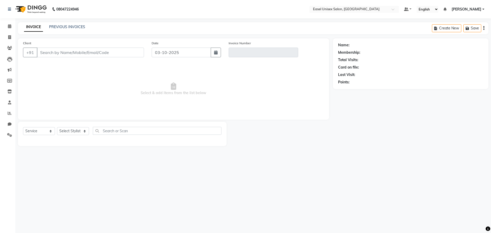
type input "97688856147"
type input "INV/2025-26/1832"
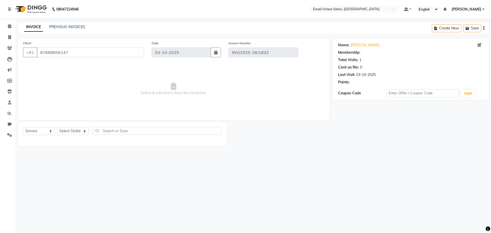
select select "select"
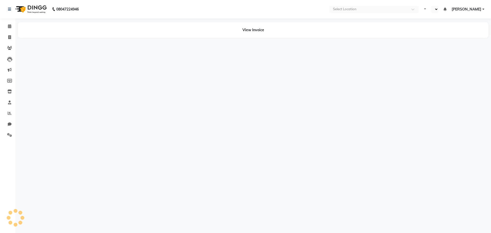
select select "en"
